Goal: Task Accomplishment & Management: Use online tool/utility

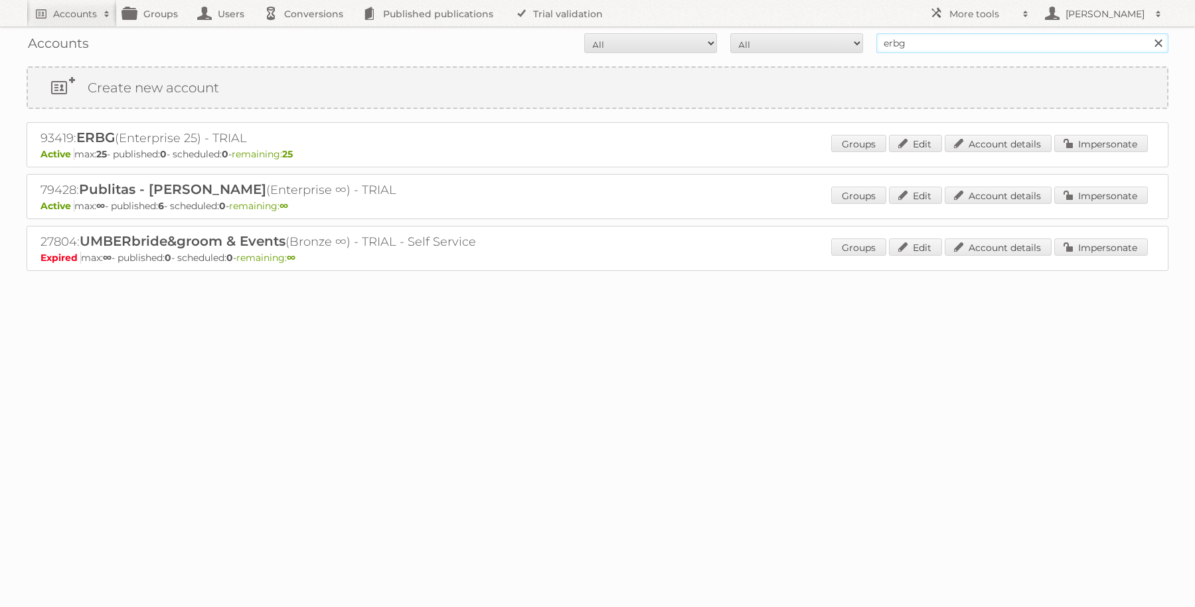
drag, startPoint x: 962, startPoint y: 43, endPoint x: 859, endPoint y: 44, distance: 103.6
click at [859, 44] on form "All Active Expired Pending All Paid Trials Self service erbg Search" at bounding box center [598, 43] width 1142 height 20
type input "as [PERSON_NAME]"
click at [1148, 33] on input "Search" at bounding box center [1158, 43] width 20 height 20
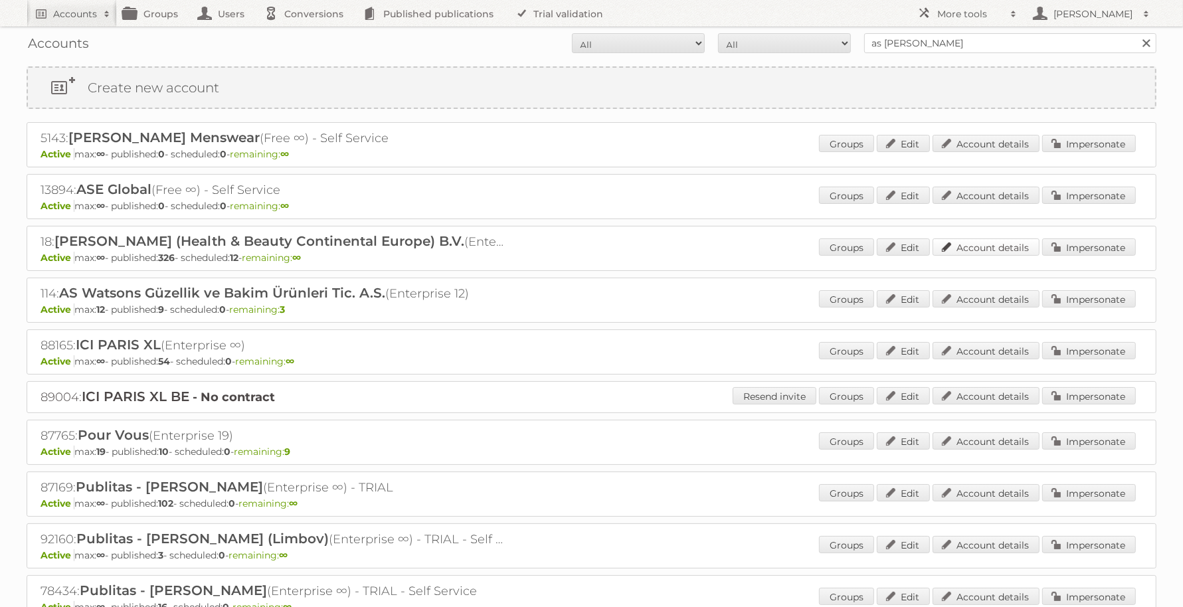
click at [1007, 245] on link "Account details" at bounding box center [985, 246] width 107 height 17
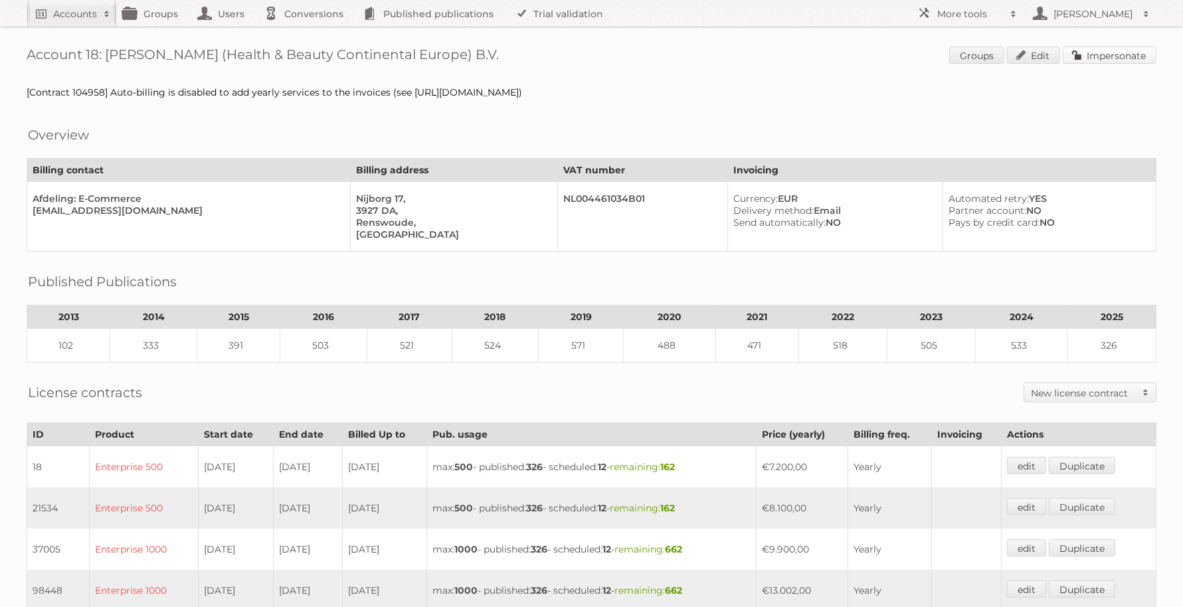
click at [1091, 60] on link "Impersonate" at bounding box center [1110, 54] width 94 height 17
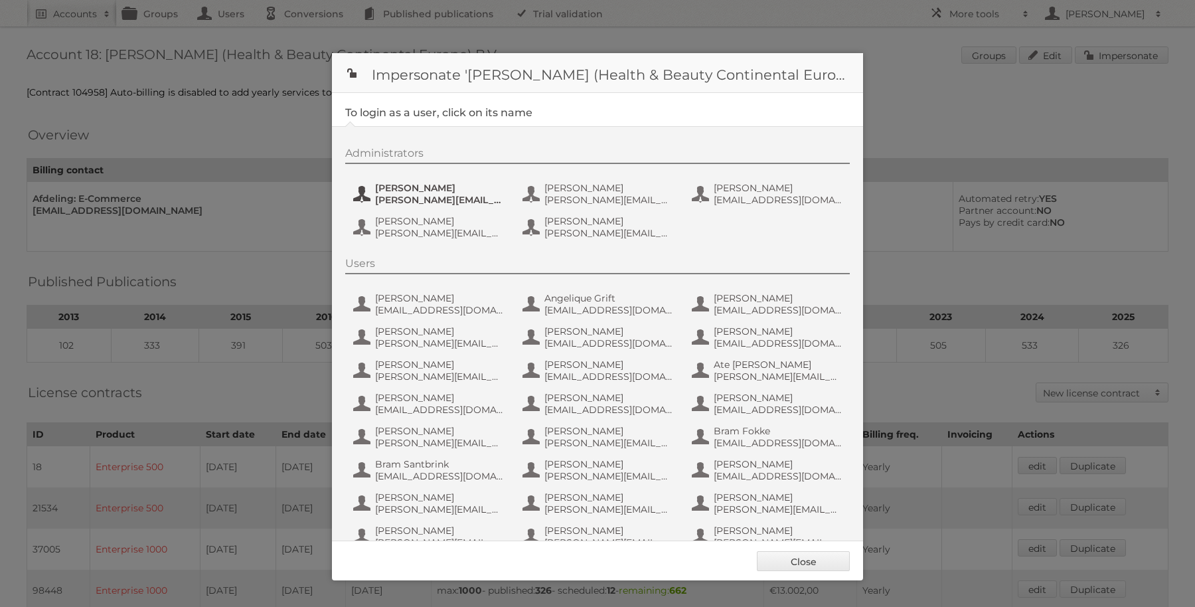
click at [429, 190] on span "Etienne Nauta" at bounding box center [439, 188] width 129 height 12
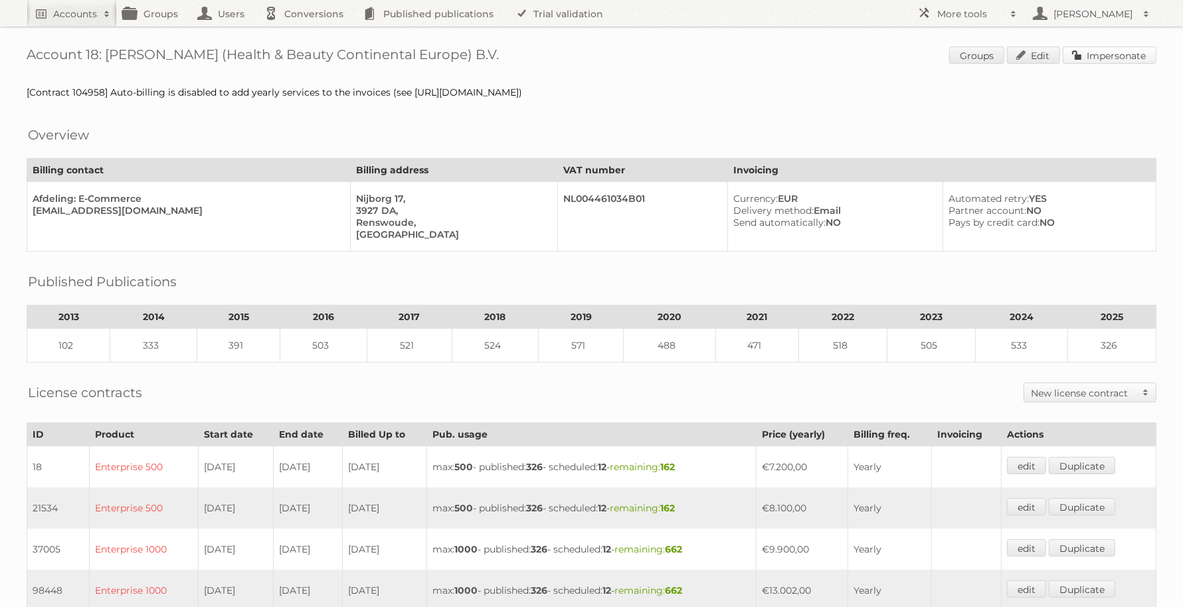
click at [1090, 60] on link "Impersonate" at bounding box center [1110, 54] width 94 height 17
